Goal: Task Accomplishment & Management: Use online tool/utility

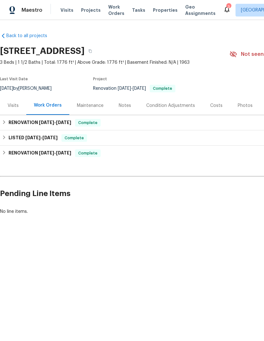
click at [195, 258] on html "Maestro Visits Projects Work Orders Tasks Properties Geo Assignments 3 [GEOGRAP…" at bounding box center [132, 129] width 264 height 258
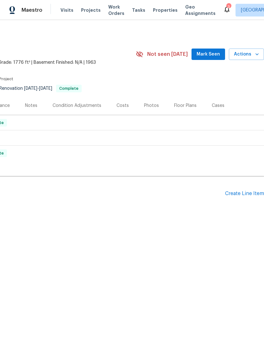
scroll to position [0, 94]
click at [243, 192] on div "Create Line Item" at bounding box center [244, 194] width 39 height 6
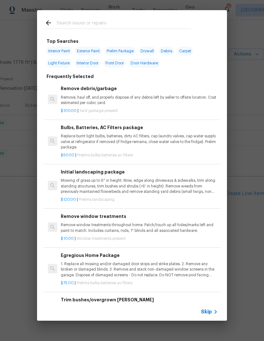
click at [115, 27] on input "text" at bounding box center [124, 24] width 134 height 10
type input "Lock"
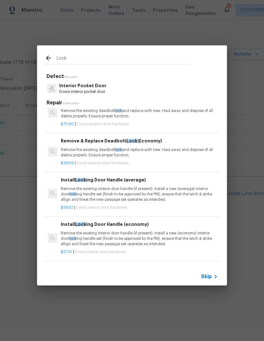
scroll to position [58, 0]
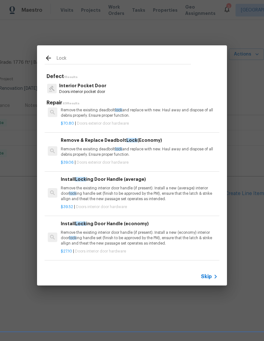
click at [201, 155] on p "Remove the exisiting deadbolt lock and replace with new. Haul away and dispose …" at bounding box center [139, 152] width 157 height 11
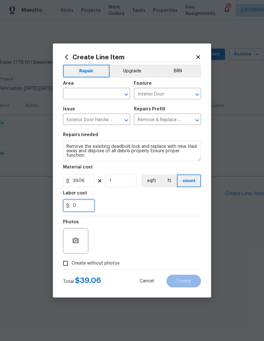
click at [85, 206] on input "0" at bounding box center [79, 205] width 32 height 13
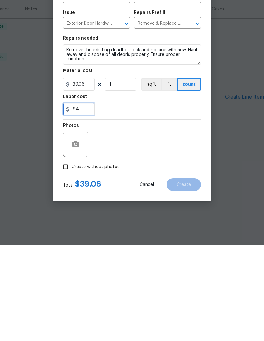
type input "9"
click at [75, 199] on input "94" at bounding box center [79, 205] width 32 height 13
click at [162, 216] on div "Photos" at bounding box center [132, 236] width 138 height 41
type input "0.94"
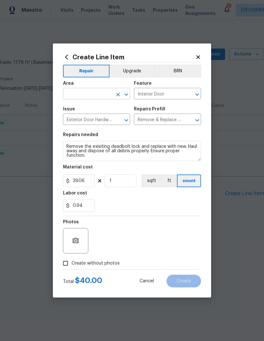
click at [93, 91] on input "text" at bounding box center [87, 94] width 49 height 10
click at [108, 107] on li "Front" at bounding box center [96, 108] width 67 height 10
type input "Front"
click at [108, 106] on span "Issue Exterior Door Hardware ​" at bounding box center [96, 116] width 67 height 26
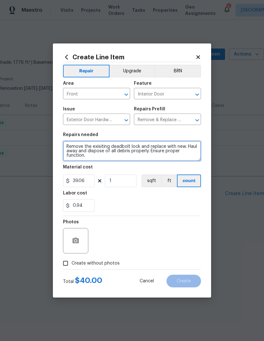
click at [70, 150] on textarea "Remove the exisiting deadbolt lock and replace with new. Haul away and dispose …" at bounding box center [132, 151] width 138 height 20
click at [90, 159] on textarea "Remove the exisiting deadbolt lock and replace with new. Haul away and dispose …" at bounding box center [132, 151] width 138 height 20
type textarea "Remove"
type textarea "Possible replace of lock box if code not working and have to cut it off. Report…"
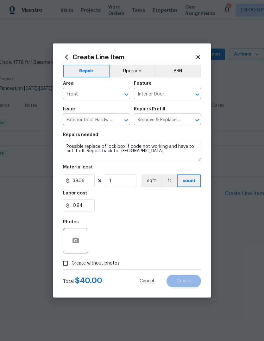
click at [113, 204] on div "0.94" at bounding box center [132, 205] width 138 height 13
click at [69, 263] on input "Create without photos" at bounding box center [66, 263] width 12 height 12
checkbox input "true"
click at [168, 244] on textarea at bounding box center [148, 240] width 108 height 25
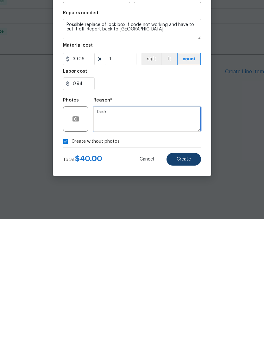
type textarea "Desk"
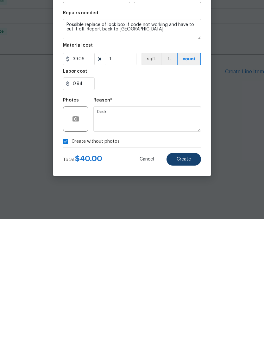
click at [187, 275] on button "Create" at bounding box center [184, 281] width 35 height 13
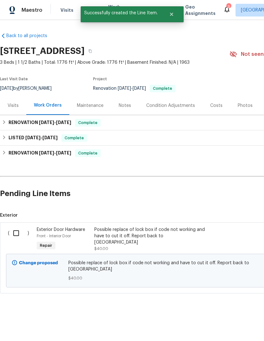
scroll to position [0, 0]
click at [13, 231] on input "checkbox" at bounding box center [19, 232] width 18 height 13
checkbox input "true"
click at [214, 322] on span "Create Work Order" at bounding box center [228, 325] width 42 height 8
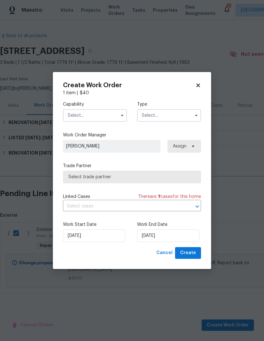
click at [80, 118] on input "text" at bounding box center [95, 115] width 64 height 13
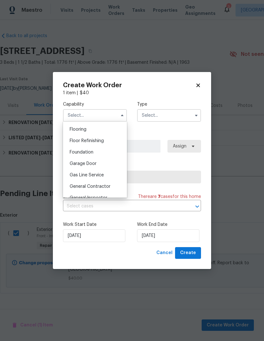
scroll to position [246, 0]
click at [79, 187] on span "General Contractor" at bounding box center [90, 185] width 41 height 4
type input "General Contractor"
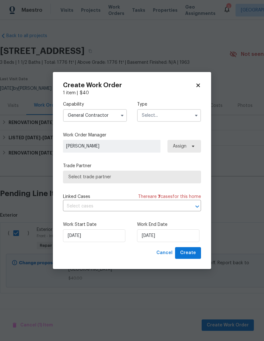
click at [153, 121] on input "text" at bounding box center [169, 115] width 64 height 13
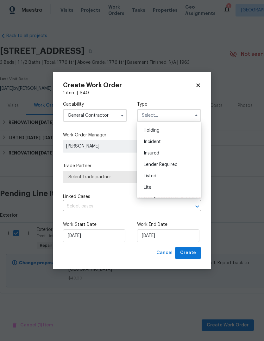
scroll to position [25, 0]
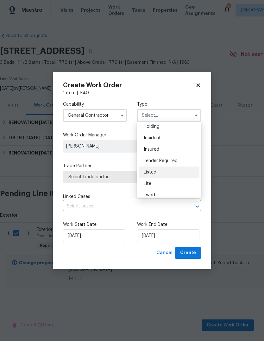
click at [152, 174] on span "Listed" at bounding box center [150, 172] width 13 height 4
type input "Listed"
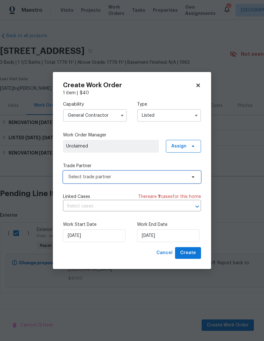
click at [87, 181] on span "Select trade partner" at bounding box center [132, 177] width 138 height 13
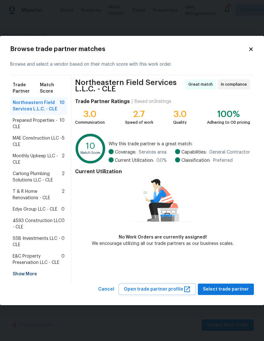
click at [15, 198] on span "T & R Home Renovations - CLE" at bounding box center [37, 194] width 49 height 13
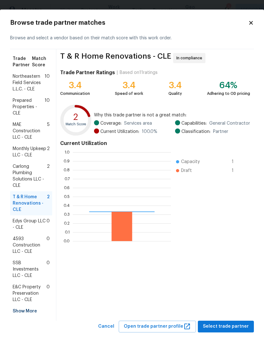
scroll to position [89, 98]
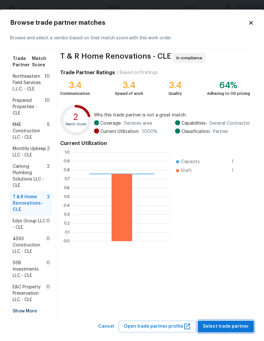
click at [231, 328] on span "Select trade partner" at bounding box center [226, 327] width 46 height 8
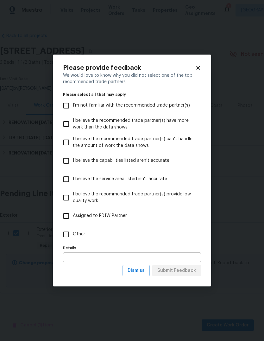
click at [65, 236] on input "Other" at bounding box center [66, 234] width 13 height 13
checkbox input "true"
click at [170, 276] on button "Submit Feedback" at bounding box center [177, 271] width 49 height 12
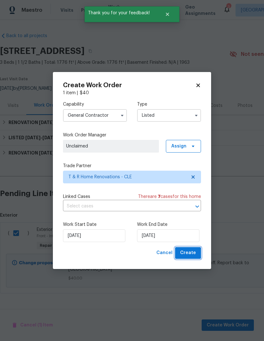
click at [189, 259] on button "Create" at bounding box center [188, 253] width 26 height 12
checkbox input "false"
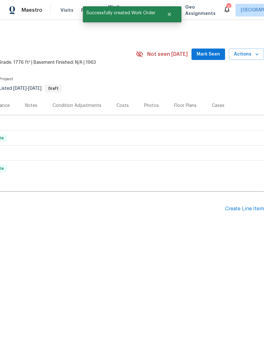
scroll to position [0, 94]
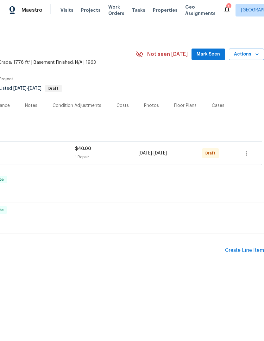
scroll to position [0, 94]
click at [250, 154] on icon "button" at bounding box center [247, 153] width 8 height 8
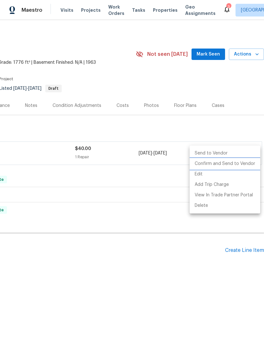
click at [221, 162] on li "Confirm and Send to Vendor" at bounding box center [225, 164] width 71 height 10
